Goal: Task Accomplishment & Management: Use online tool/utility

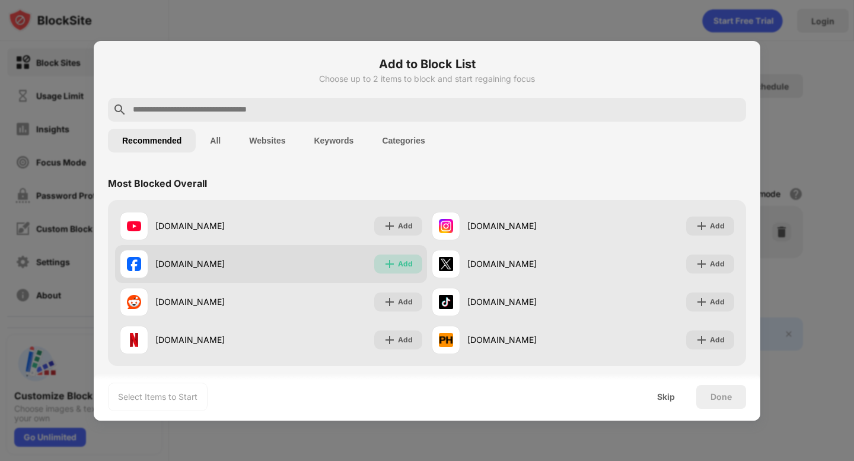
click at [394, 261] on img at bounding box center [390, 264] width 12 height 12
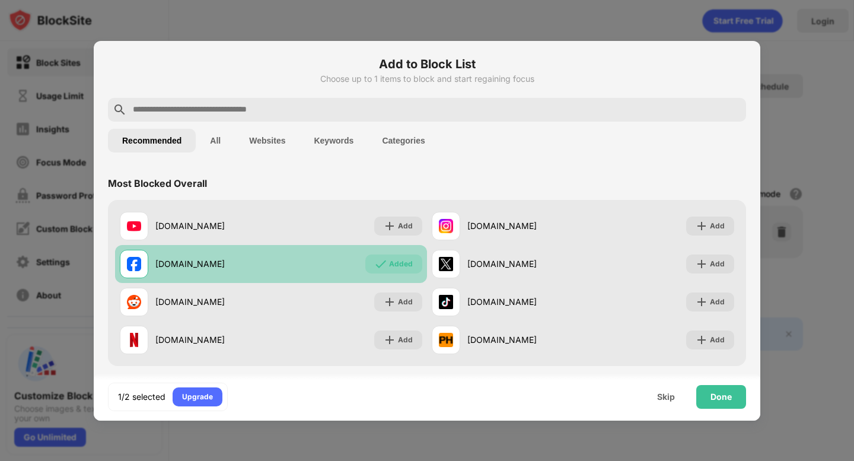
click at [394, 261] on div "Added" at bounding box center [401, 264] width 24 height 12
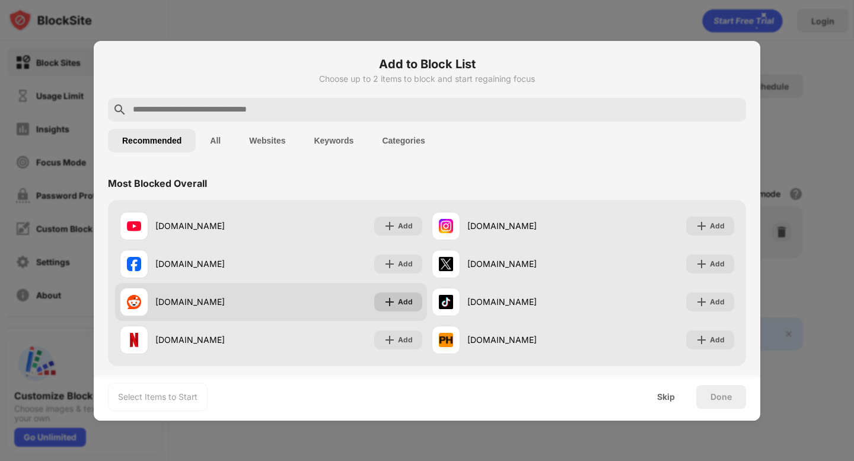
click at [402, 301] on div "Add" at bounding box center [405, 302] width 15 height 12
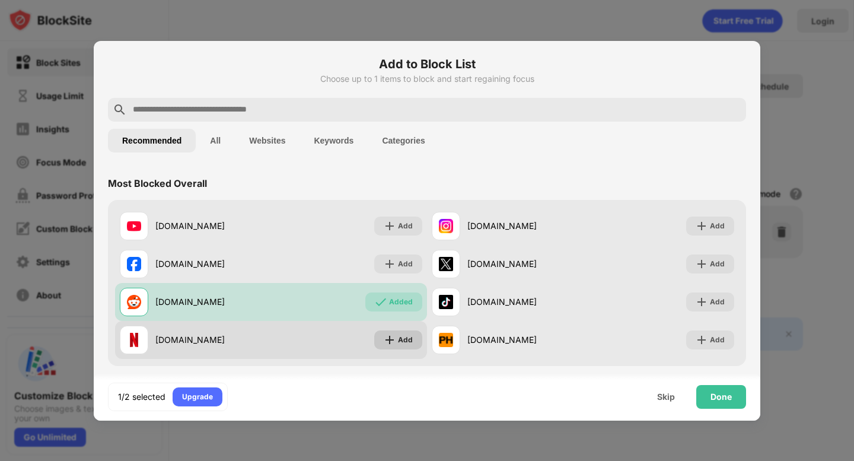
click at [409, 338] on div "Add" at bounding box center [405, 340] width 15 height 12
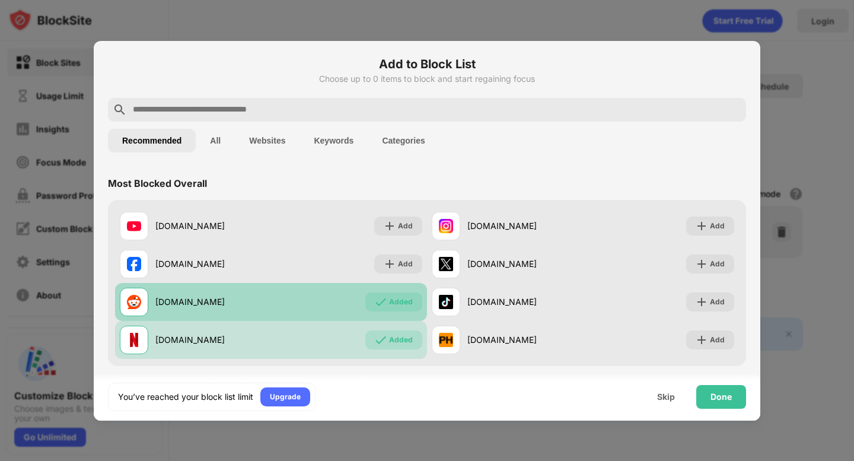
click at [403, 292] on div "Added" at bounding box center [393, 301] width 57 height 19
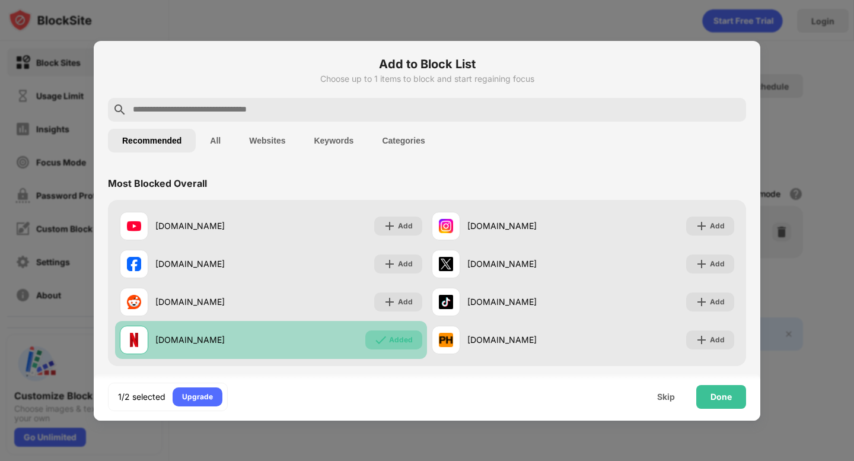
click at [403, 341] on div "Added" at bounding box center [401, 340] width 24 height 12
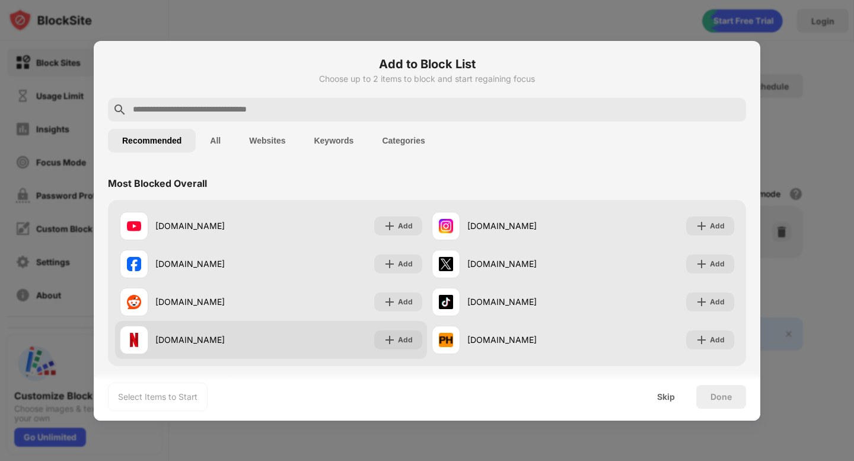
click at [403, 341] on div "Add" at bounding box center [405, 340] width 15 height 12
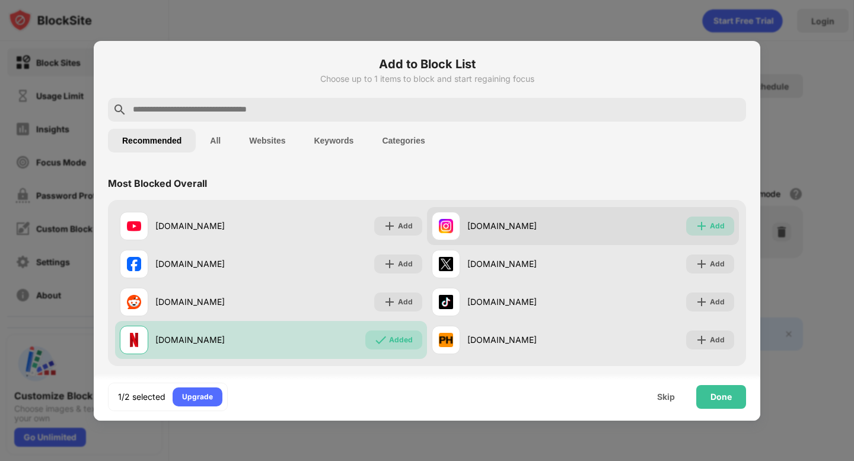
click at [727, 231] on div "Add" at bounding box center [710, 226] width 48 height 19
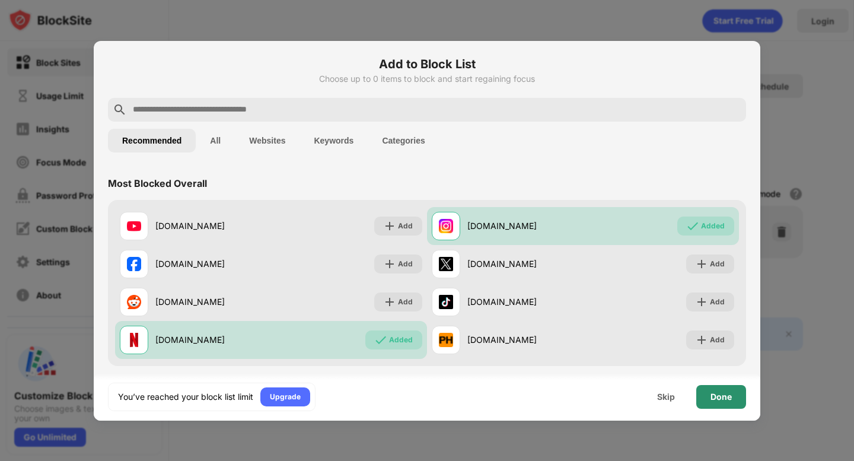
click at [736, 390] on div "Done" at bounding box center [721, 397] width 50 height 24
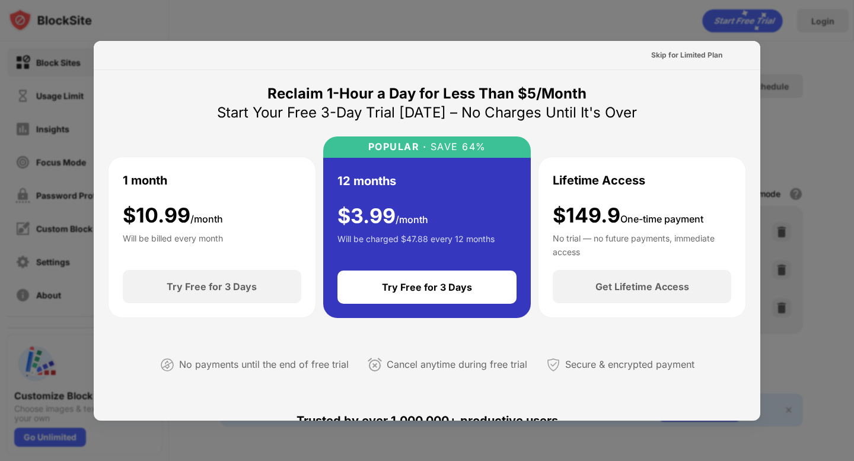
click at [606, 60] on div "Skip for Limited Plan" at bounding box center [427, 55] width 667 height 29
click at [680, 57] on div "Skip for Limited Plan" at bounding box center [686, 55] width 71 height 12
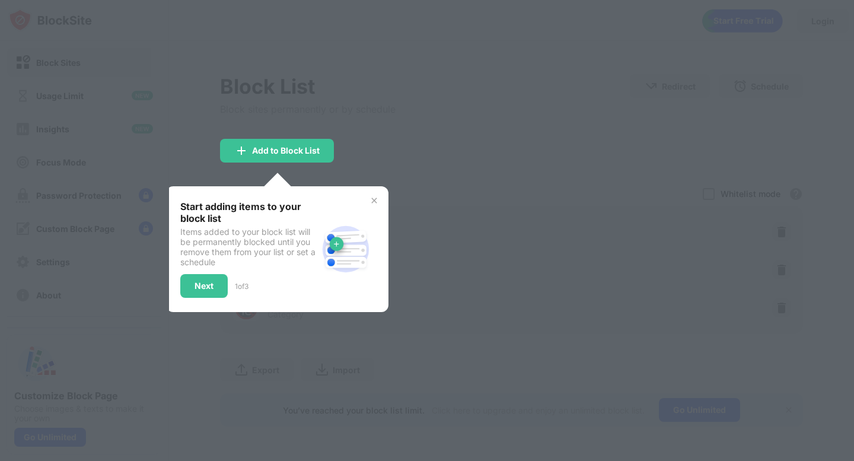
click at [384, 202] on div "Start adding items to your block list Items added to your block list will be pe…" at bounding box center [277, 249] width 222 height 126
click at [224, 281] on div "Next" at bounding box center [203, 286] width 47 height 24
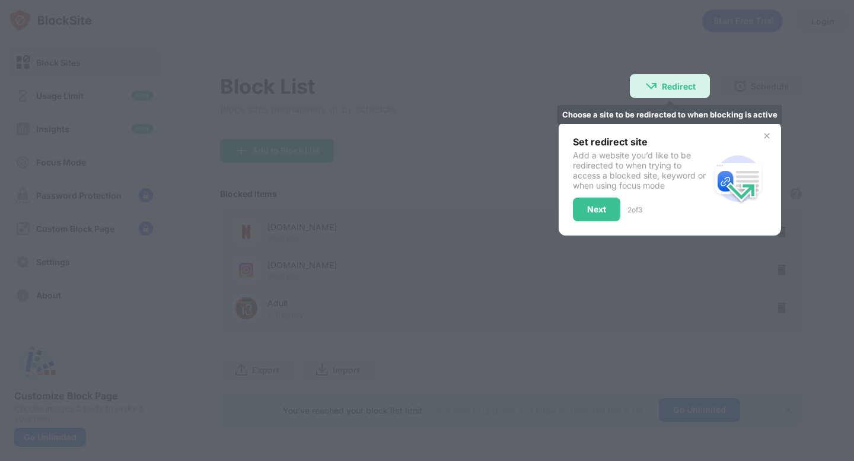
click at [696, 84] on div "Redirect Choose a site to be redirected to when blocking is active" at bounding box center [670, 86] width 80 height 24
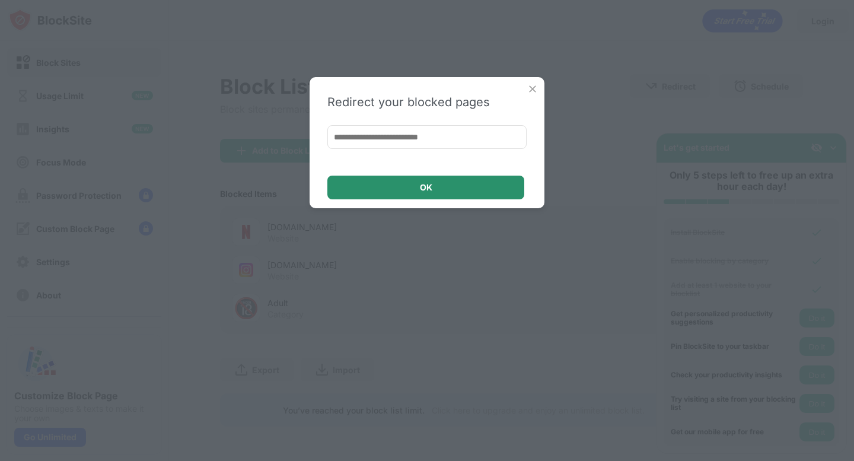
click at [456, 186] on div "OK" at bounding box center [425, 188] width 197 height 24
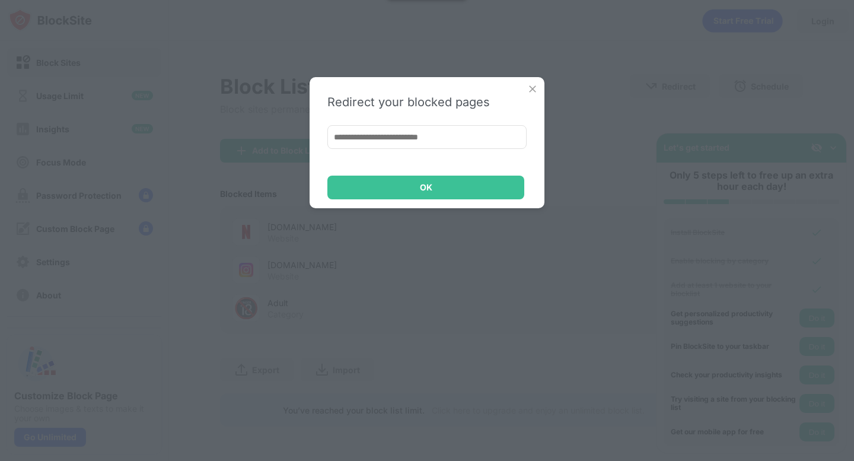
click at [531, 85] on img at bounding box center [533, 89] width 12 height 12
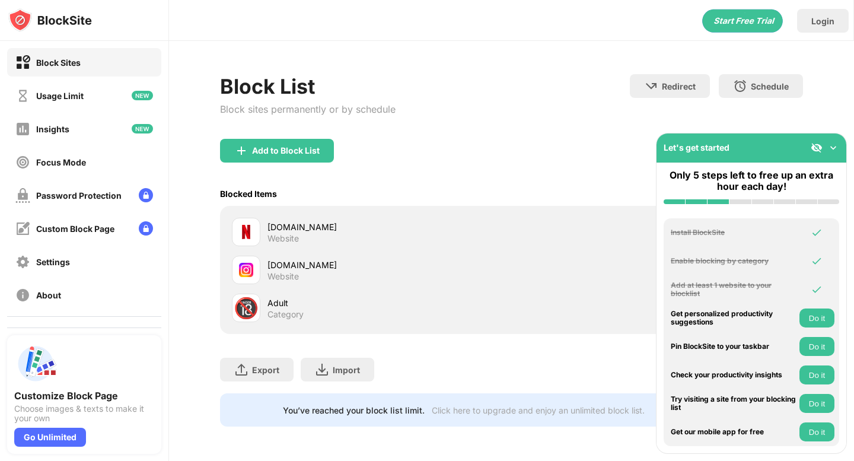
click at [306, 318] on div "Adult Category" at bounding box center [390, 308] width 244 height 23
click at [392, 158] on div "Add to Block List" at bounding box center [511, 160] width 582 height 43
click at [97, 167] on div "Focus Mode" at bounding box center [84, 162] width 154 height 28
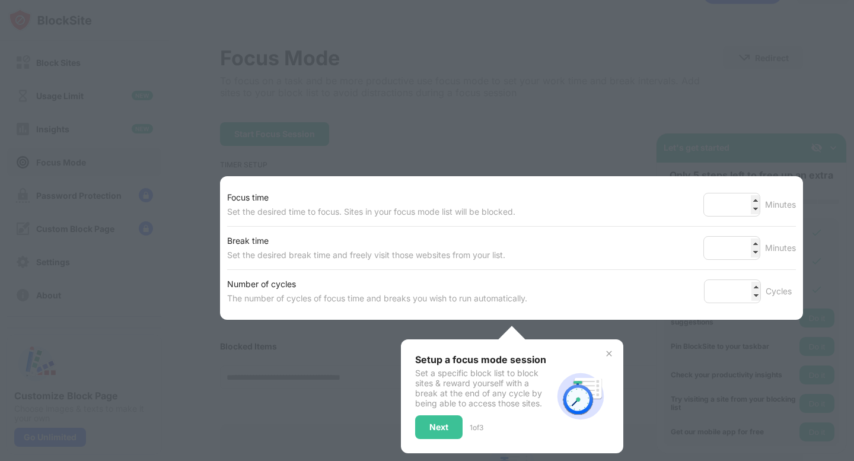
scroll to position [30, 0]
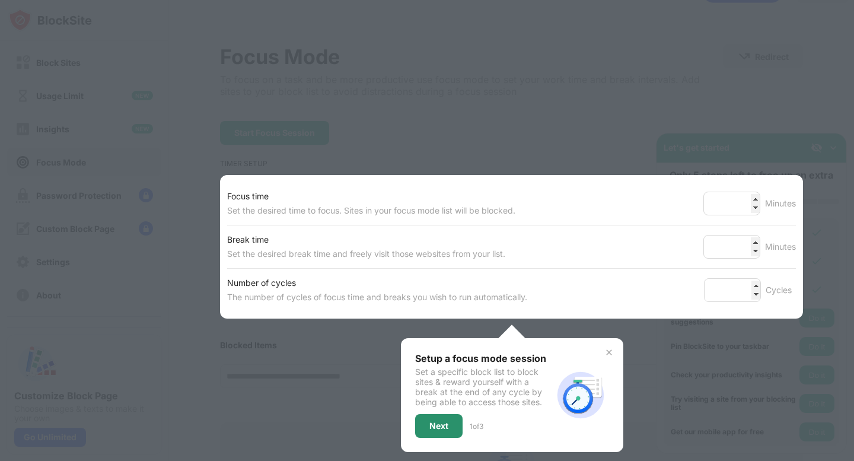
click at [443, 419] on div "Next" at bounding box center [438, 426] width 47 height 24
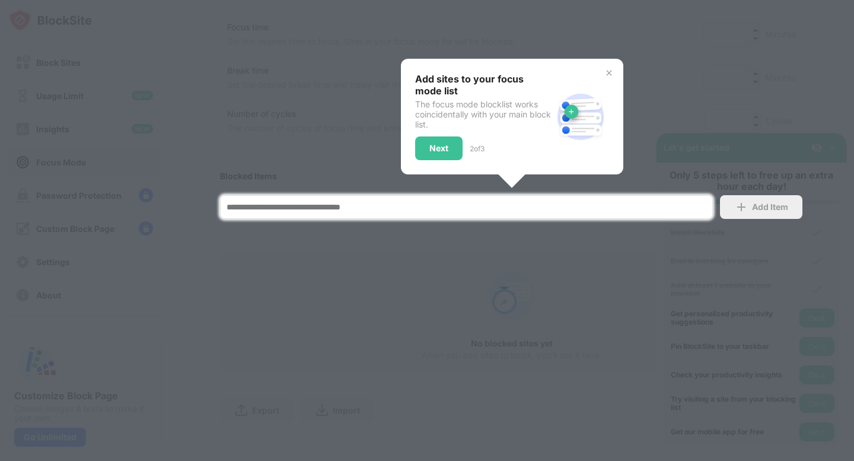
scroll to position [203, 0]
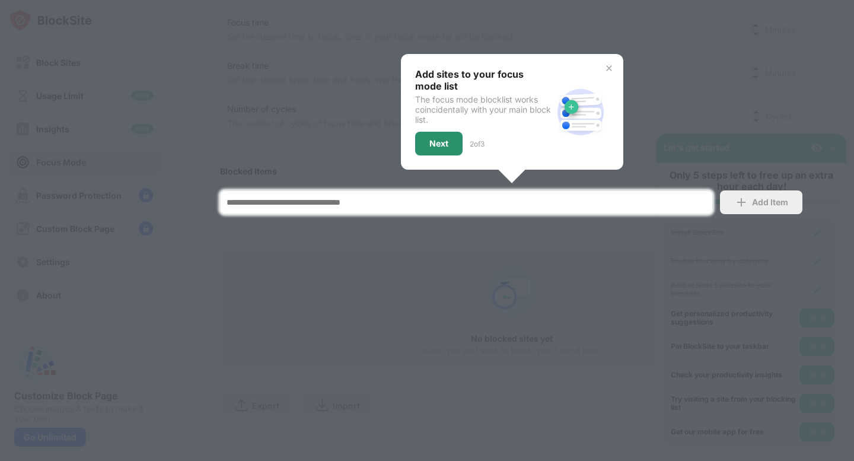
click at [449, 145] on div "Next" at bounding box center [438, 144] width 47 height 24
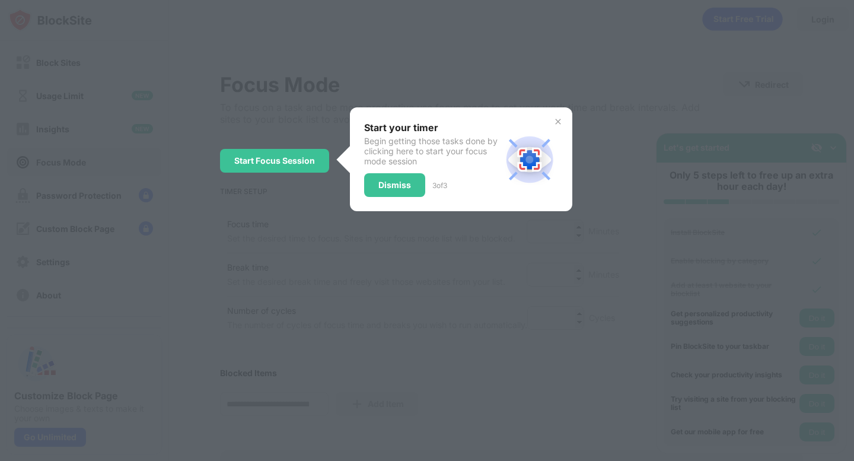
scroll to position [0, 0]
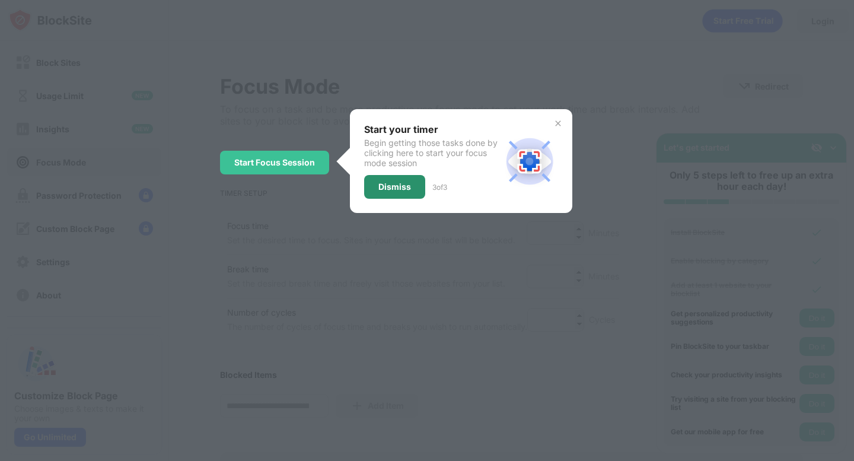
click at [408, 184] on div "Dismiss" at bounding box center [394, 186] width 33 height 9
